Goal: Information Seeking & Learning: Learn about a topic

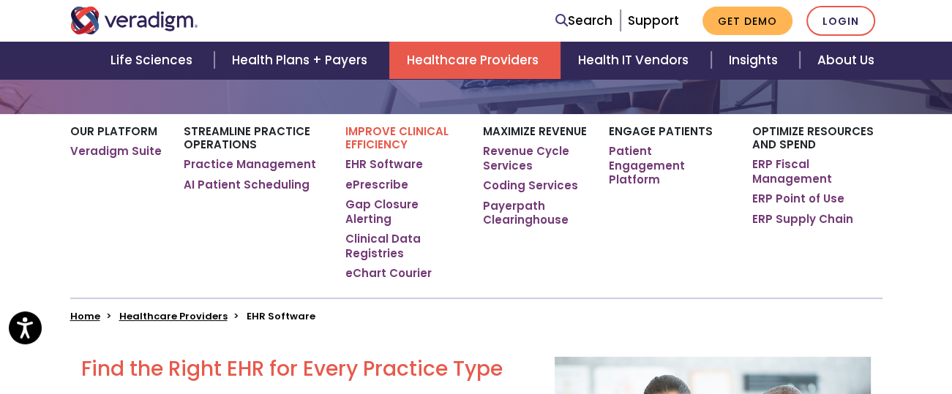
scroll to position [732, 0]
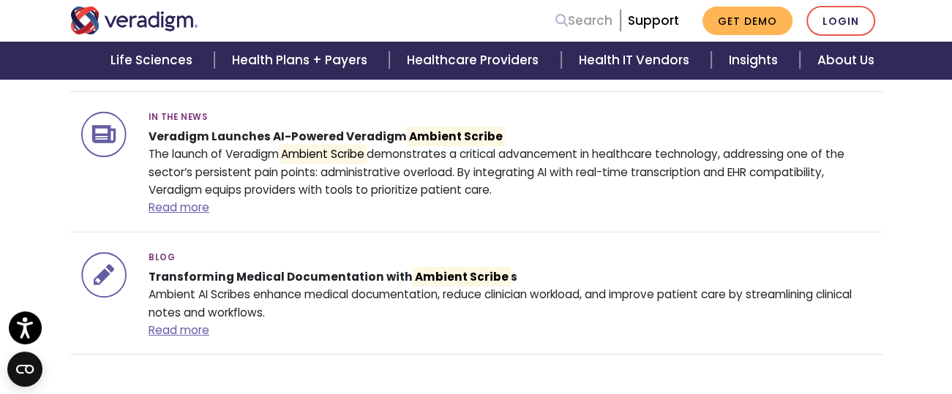
click at [598, 24] on link "Search" at bounding box center [583, 21] width 57 height 20
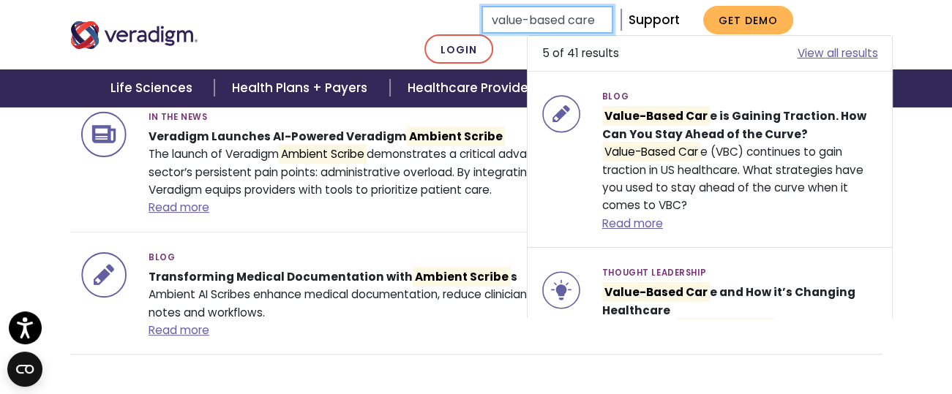
type input "value-based care"
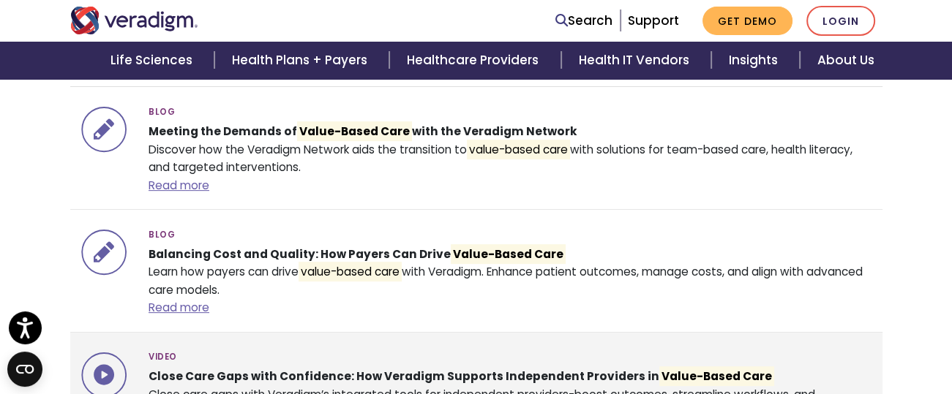
scroll to position [585, 0]
